Goal: Information Seeking & Learning: Learn about a topic

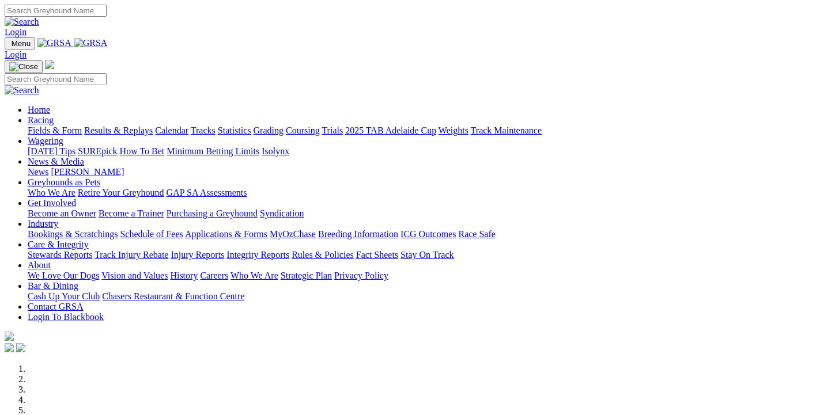
scroll to position [435, 0]
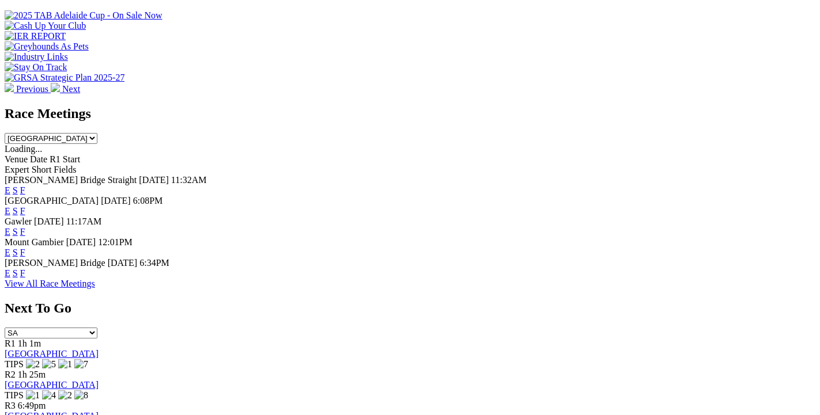
click at [95, 281] on link "View All Race Meetings" at bounding box center [50, 284] width 90 height 10
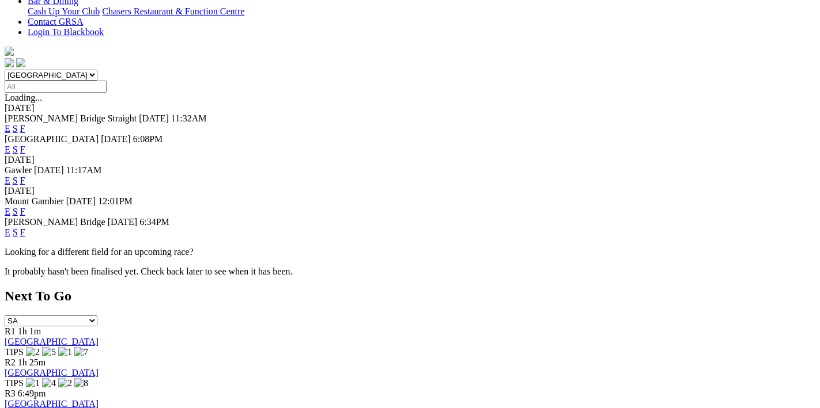
scroll to position [122, 0]
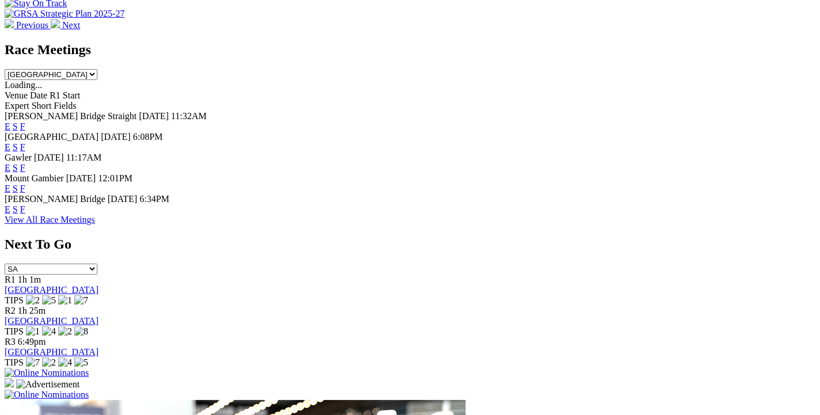
scroll to position [375, 0]
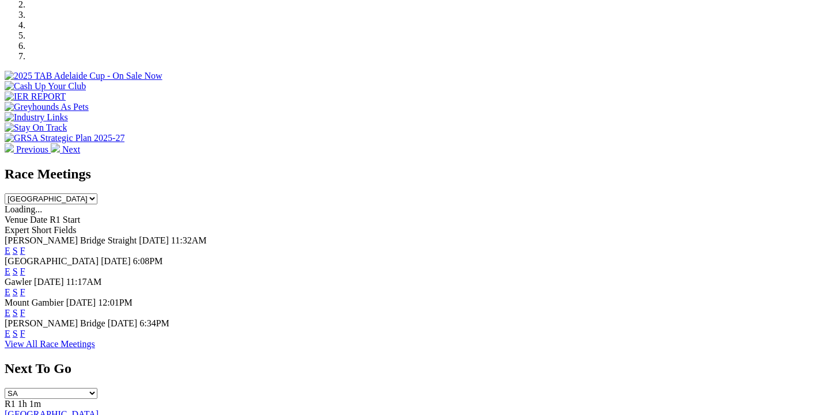
click at [567, 267] on div "E S F" at bounding box center [410, 272] width 810 height 10
click at [25, 267] on link "F" at bounding box center [22, 272] width 5 height 10
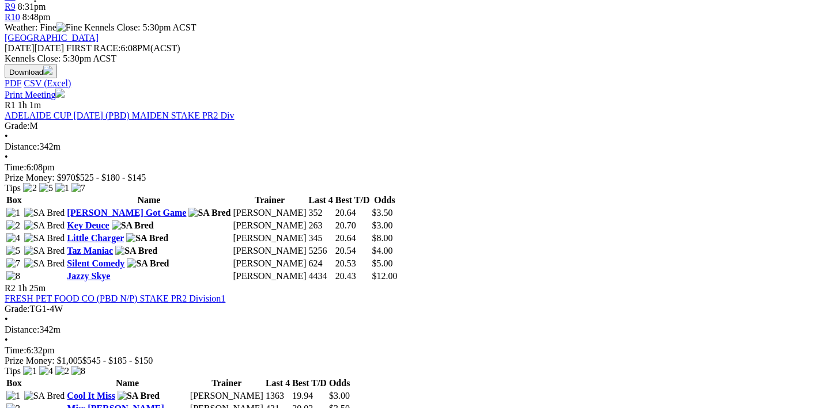
scroll to position [184, 0]
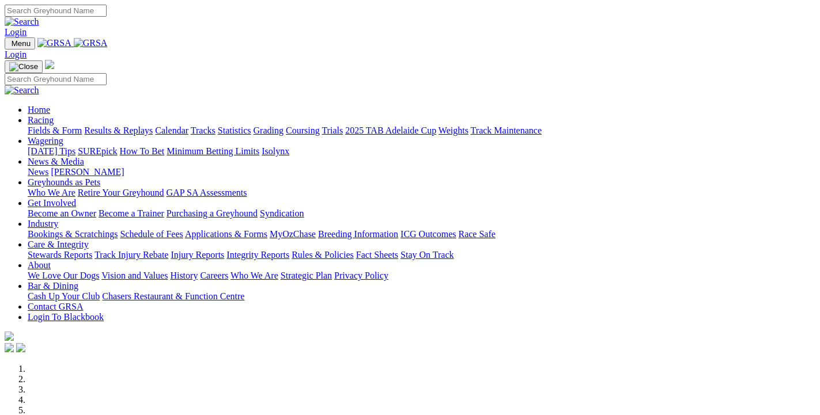
scroll to position [375, 0]
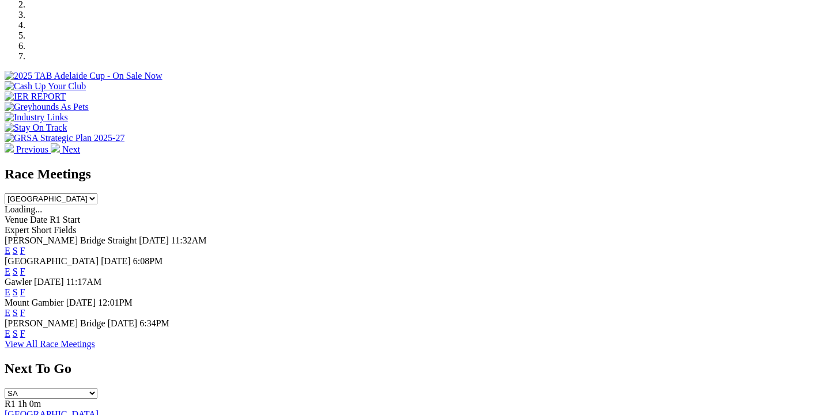
click at [25, 329] on link "F" at bounding box center [22, 334] width 5 height 10
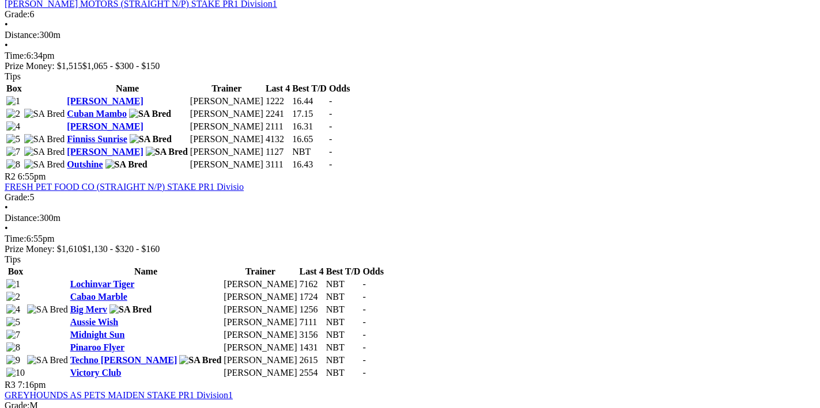
scroll to position [551, 0]
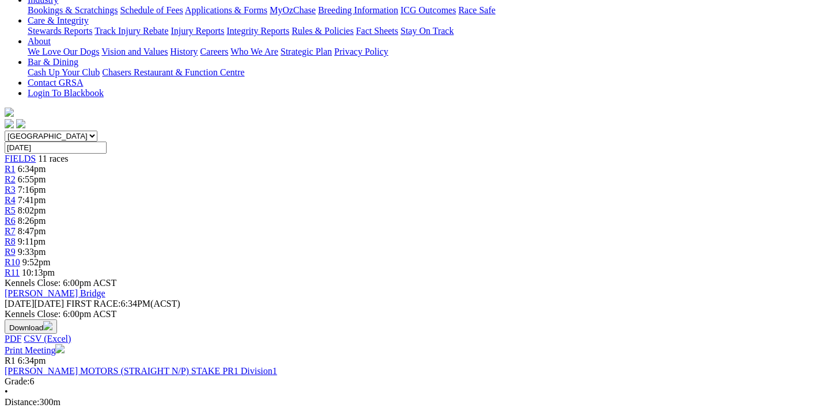
scroll to position [61, 0]
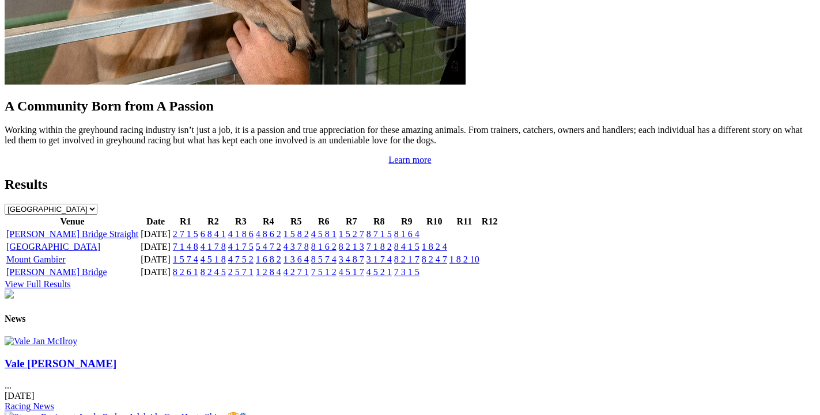
scroll to position [998, 0]
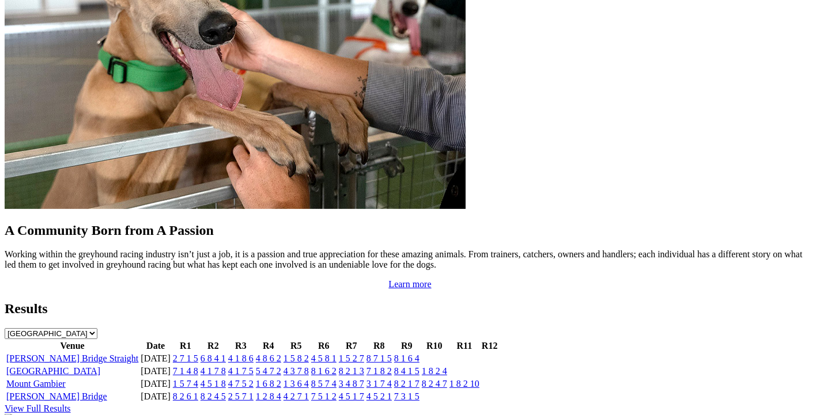
click at [88, 354] on link "[PERSON_NAME] Bridge Straight" at bounding box center [72, 359] width 132 height 10
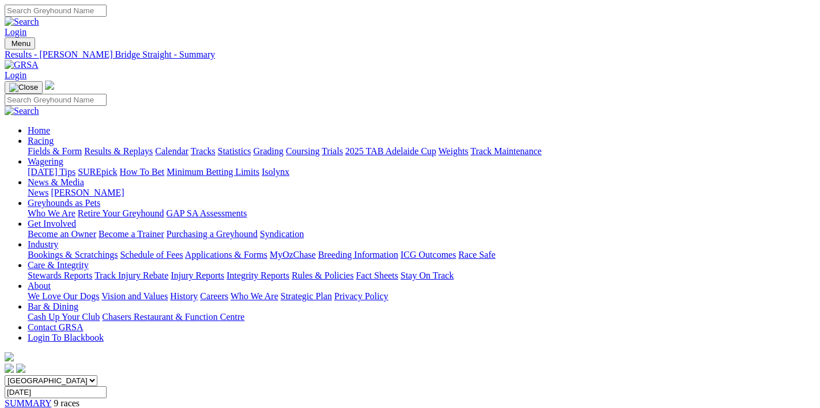
scroll to position [245, 0]
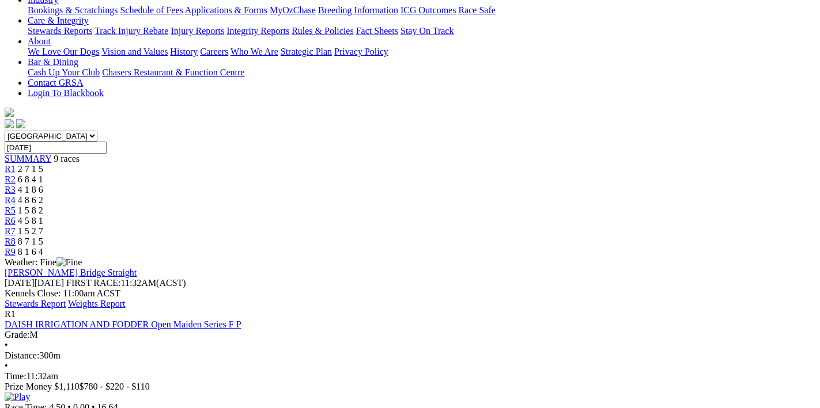
click at [66, 299] on link "Stewards Report" at bounding box center [35, 304] width 61 height 10
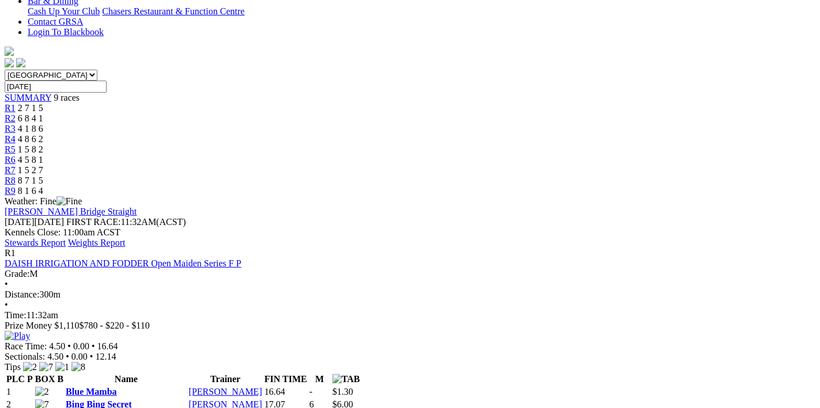
scroll to position [61, 0]
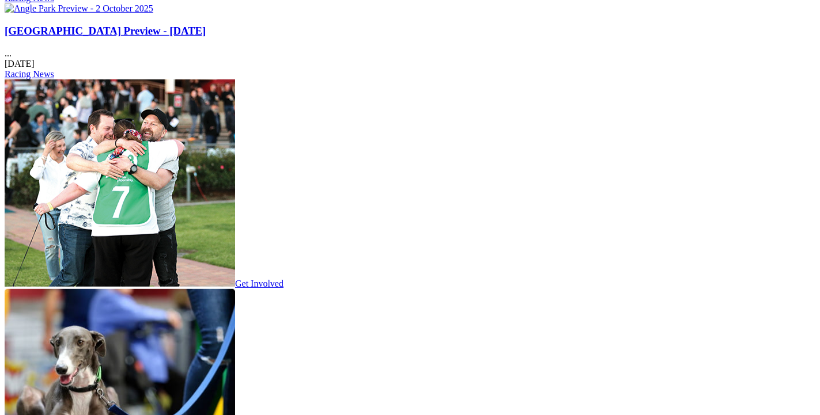
scroll to position [1620, 0]
